Goal: Find specific page/section: Find specific page/section

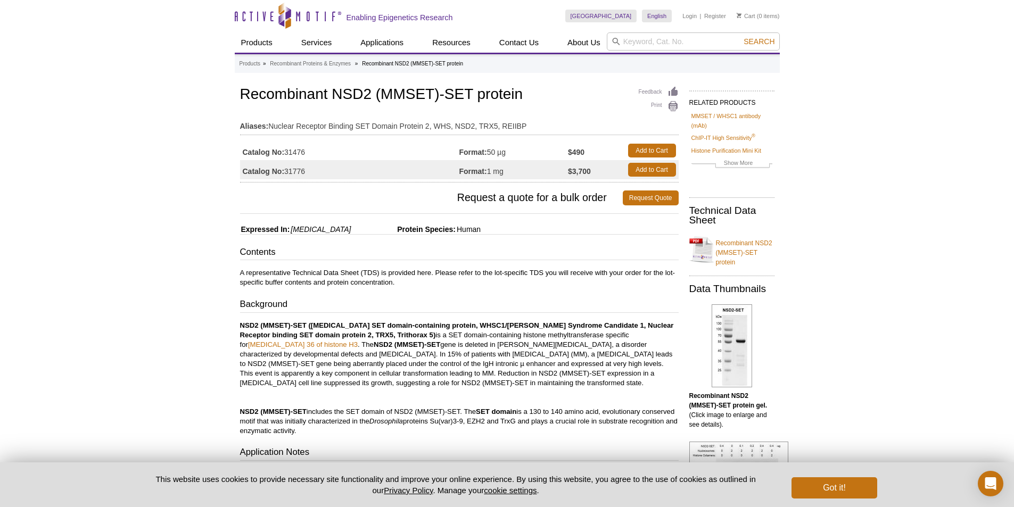
click at [618, 42] on icon at bounding box center [616, 42] width 8 height 8
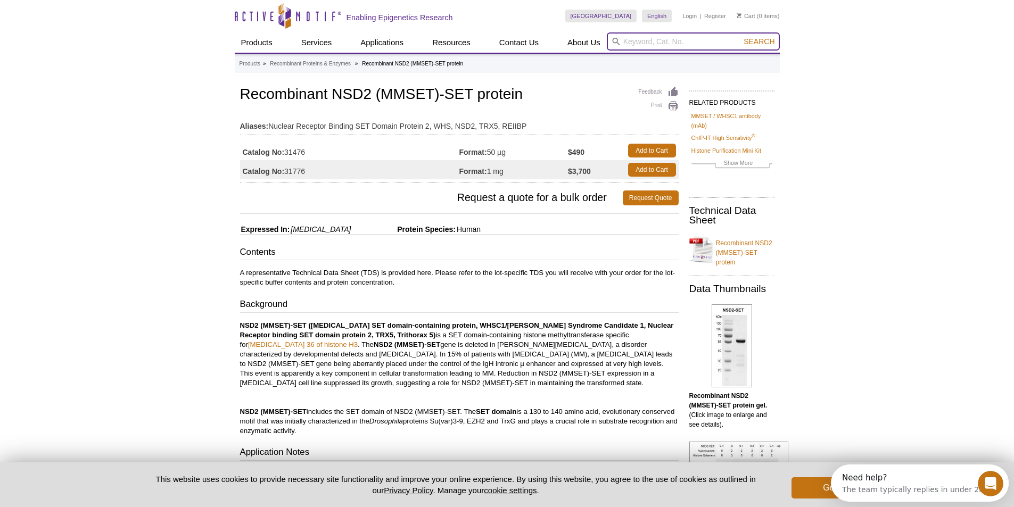
click at [632, 42] on input "search" at bounding box center [693, 41] width 173 height 18
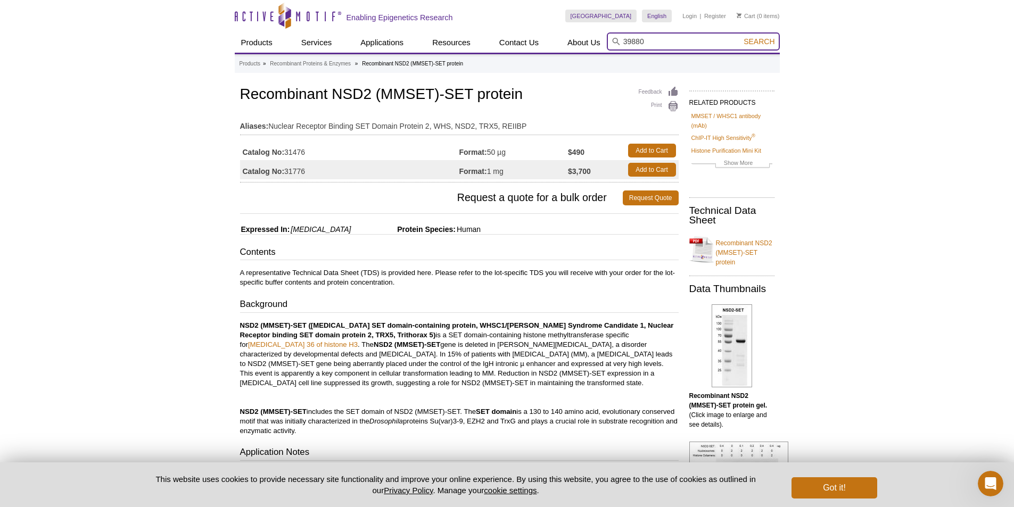
type input "39880"
click at [740, 37] on button "Search" at bounding box center [758, 42] width 37 height 10
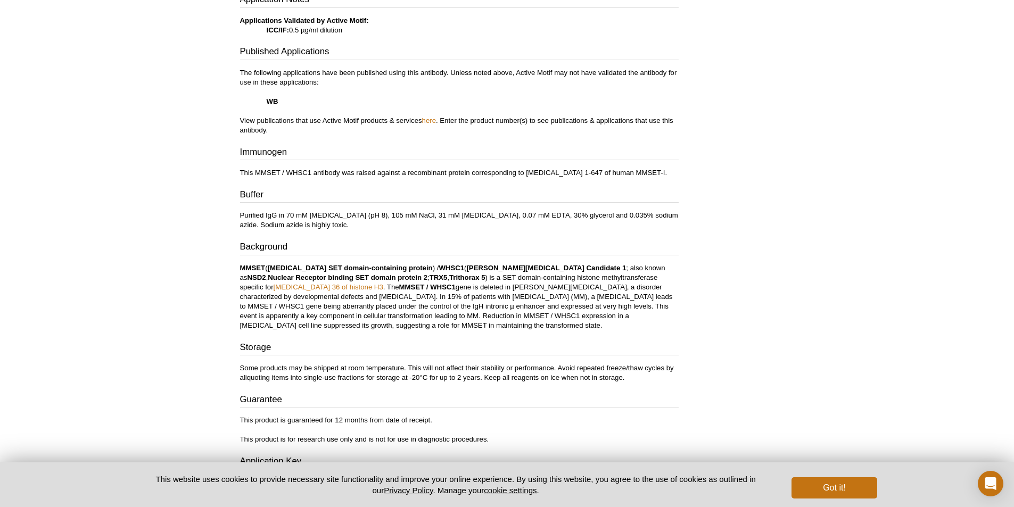
scroll to position [424, 0]
drag, startPoint x: 656, startPoint y: 266, endPoint x: 678, endPoint y: 265, distance: 21.4
click at [678, 265] on p "MMSET ( [MEDICAL_DATA] SET domain-containing protein ) / WHSC1 ( [PERSON_NAME][…" at bounding box center [459, 297] width 439 height 67
